Goal: Complete application form

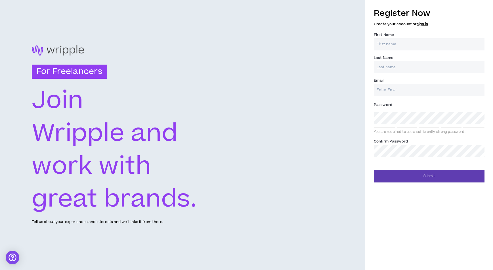
click at [425, 45] on input "First Name *" at bounding box center [428, 44] width 111 height 12
type input "K"
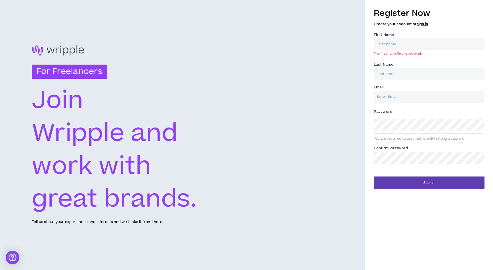
click at [403, 45] on input "First Name *" at bounding box center [428, 44] width 111 height 12
click at [422, 25] on link "sign in" at bounding box center [421, 24] width 11 height 5
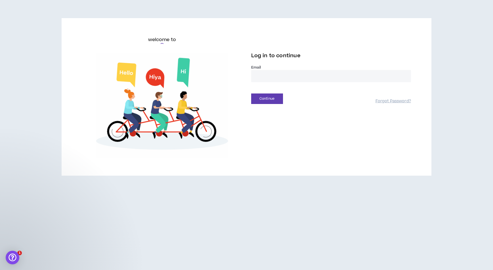
drag, startPoint x: 422, startPoint y: 25, endPoint x: 428, endPoint y: 39, distance: 14.9
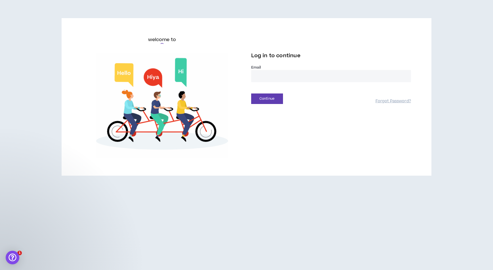
click at [399, 46] on div "Log in to continue Email * Continue Forgot Password?" at bounding box center [330, 70] width 169 height 68
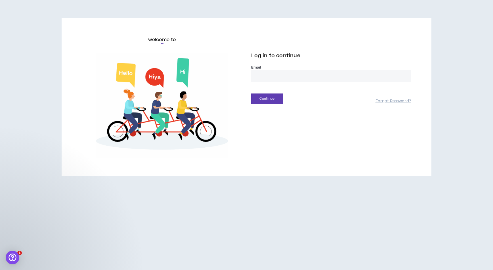
click at [399, 47] on div "Log in to continue Email * Continue Forgot Password?" at bounding box center [330, 70] width 169 height 68
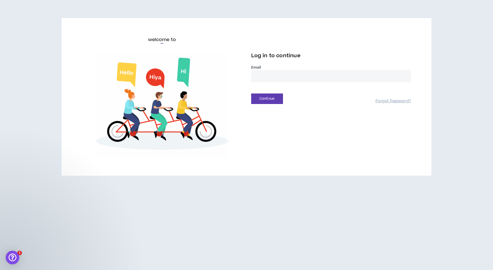
click at [399, 46] on div "Log in to continue Email * Continue Forgot Password?" at bounding box center [330, 70] width 169 height 68
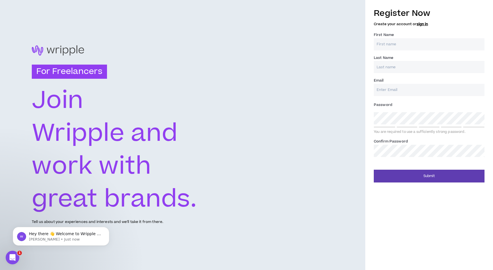
drag, startPoint x: 415, startPoint y: 45, endPoint x: 401, endPoint y: 50, distance: 15.1
click at [415, 44] on input "First Name *" at bounding box center [428, 44] width 111 height 12
